Goal: Check status: Check status

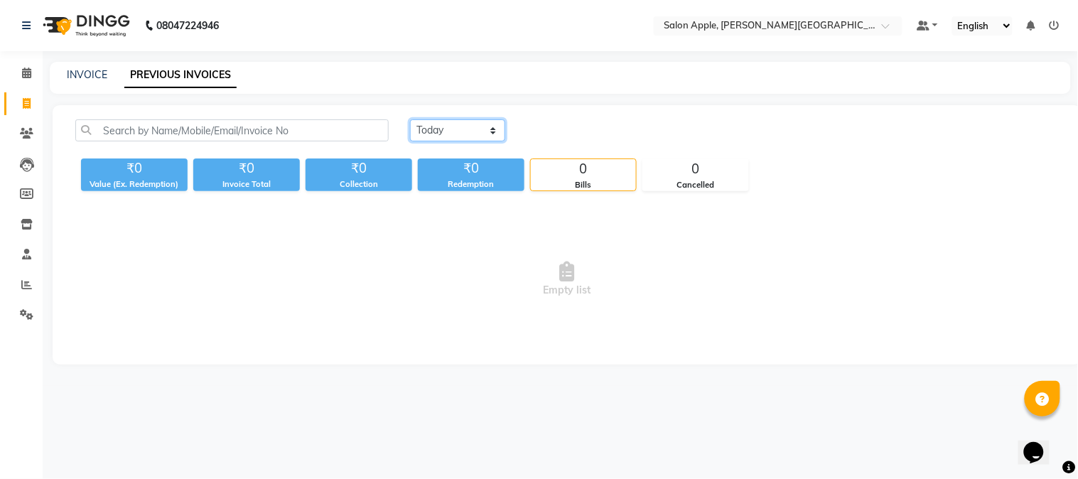
click at [470, 123] on select "[DATE] [DATE] Custom Range" at bounding box center [457, 130] width 95 height 22
select select "range"
click at [410, 119] on select "[DATE] [DATE] Custom Range" at bounding box center [457, 130] width 95 height 22
click at [568, 137] on input "04-10-2025" at bounding box center [573, 131] width 99 height 20
select select "10"
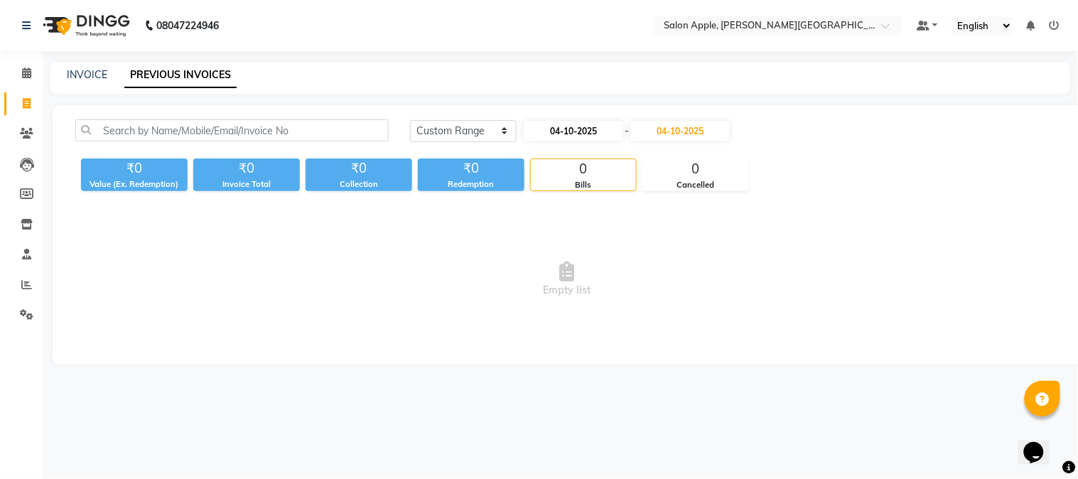
select select "2025"
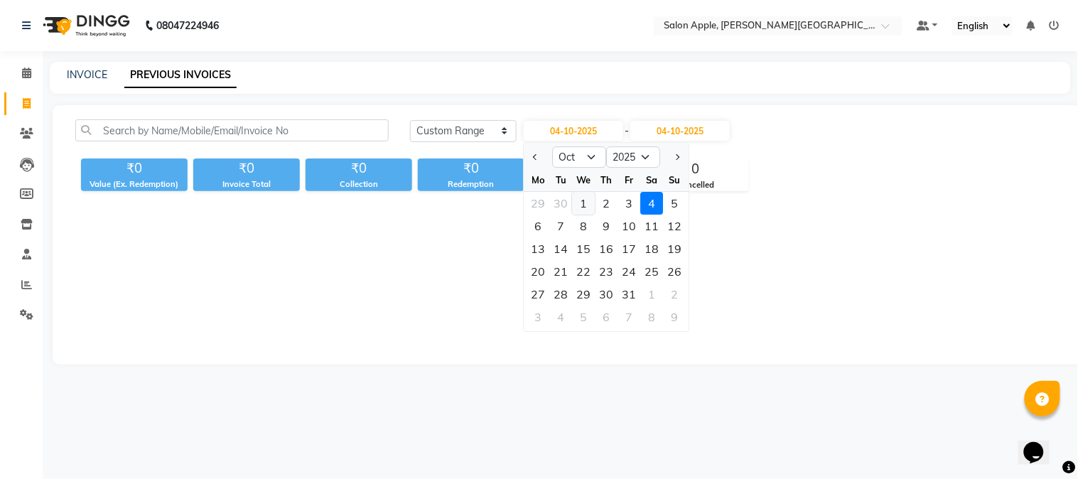
click at [593, 199] on div "1" at bounding box center [584, 203] width 23 height 23
type input "01-10-2025"
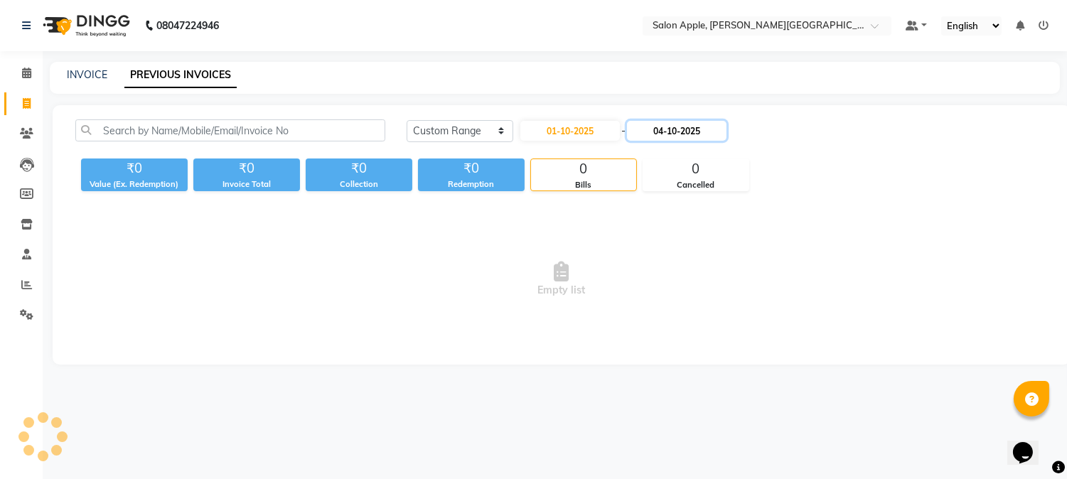
click at [718, 131] on input "04-10-2025" at bounding box center [676, 131] width 99 height 20
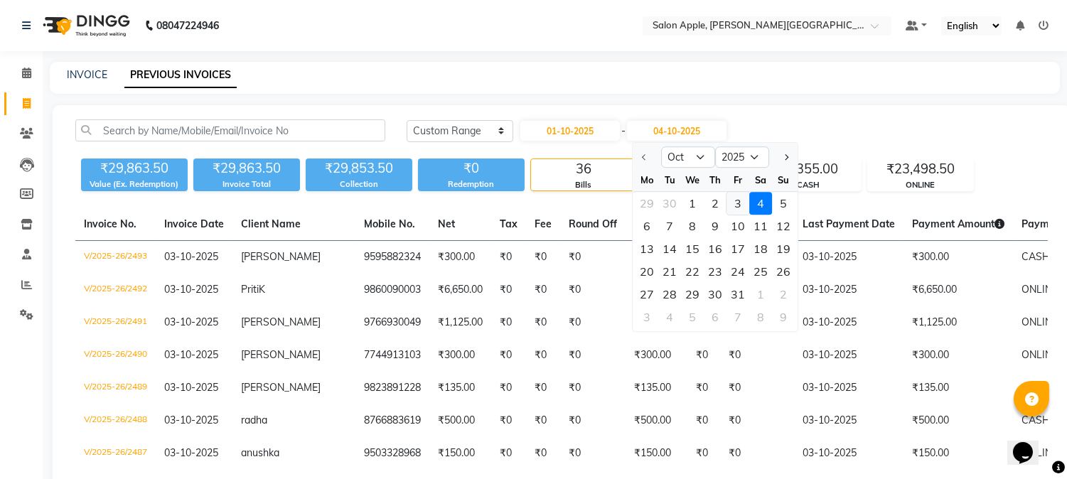
click at [736, 203] on div "3" at bounding box center [737, 203] width 23 height 23
type input "03-10-2025"
